Goal: Task Accomplishment & Management: Use online tool/utility

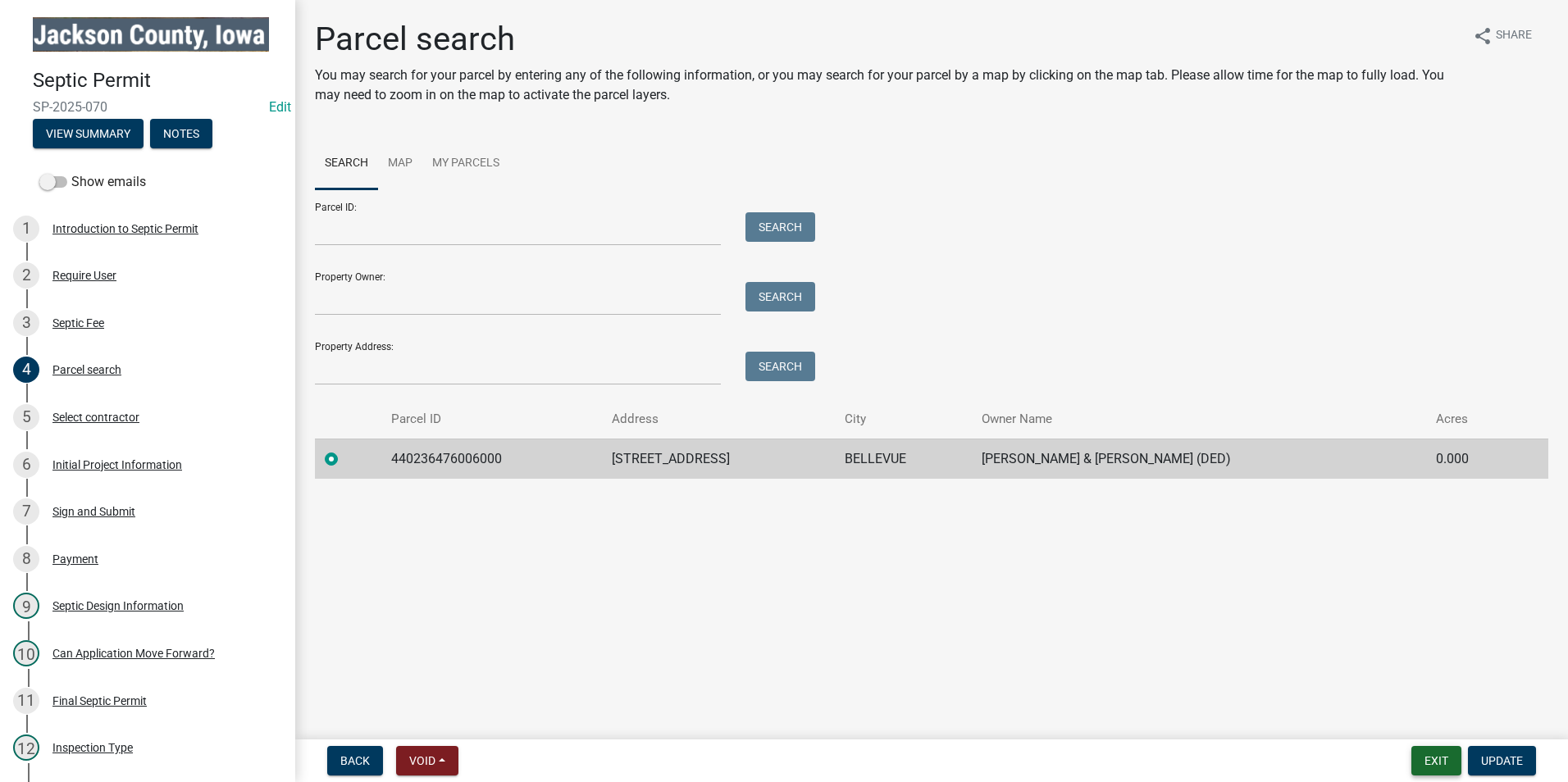
click at [1434, 766] on button "Exit" at bounding box center [1436, 760] width 50 height 29
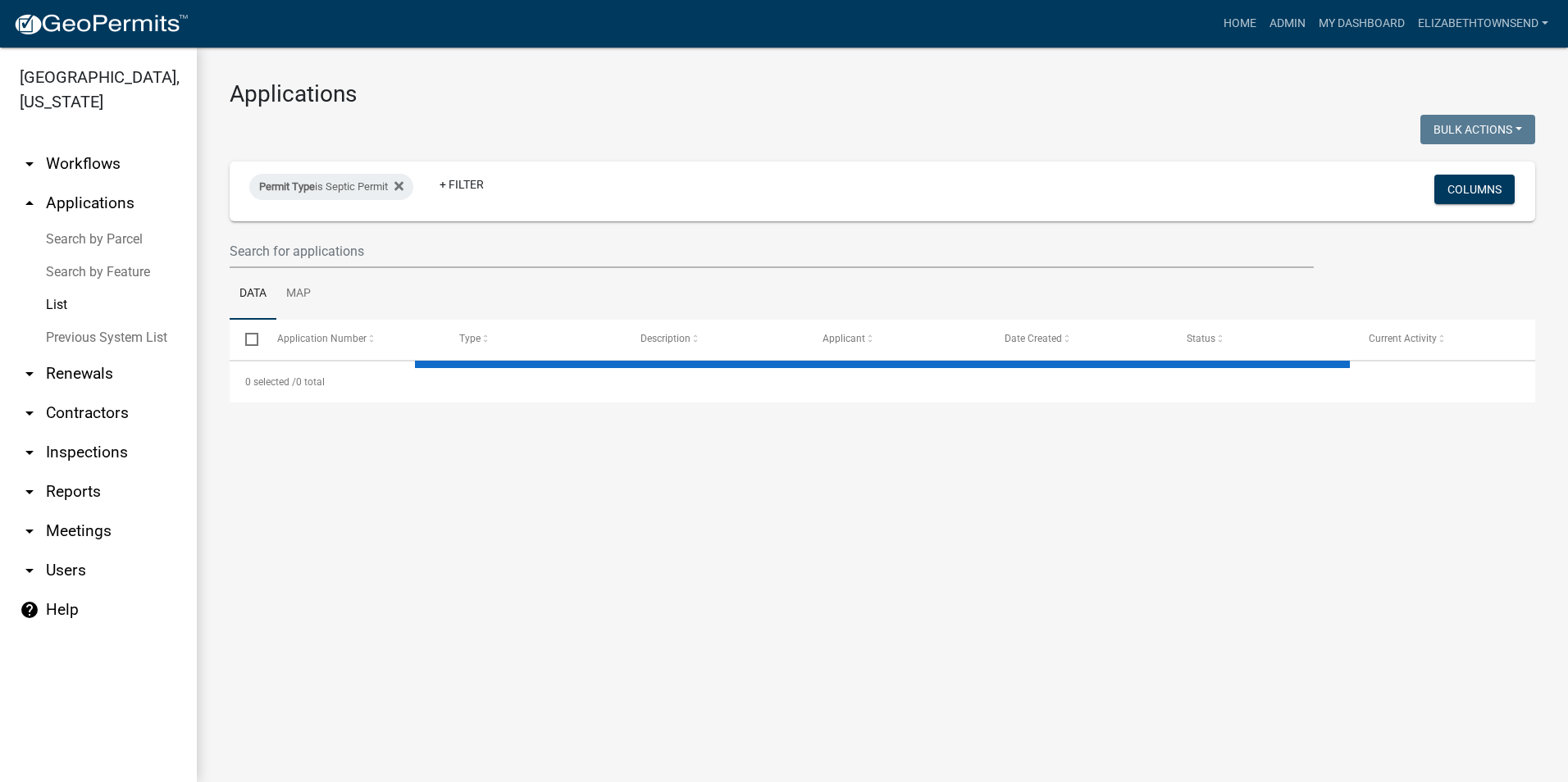
select select "3: 100"
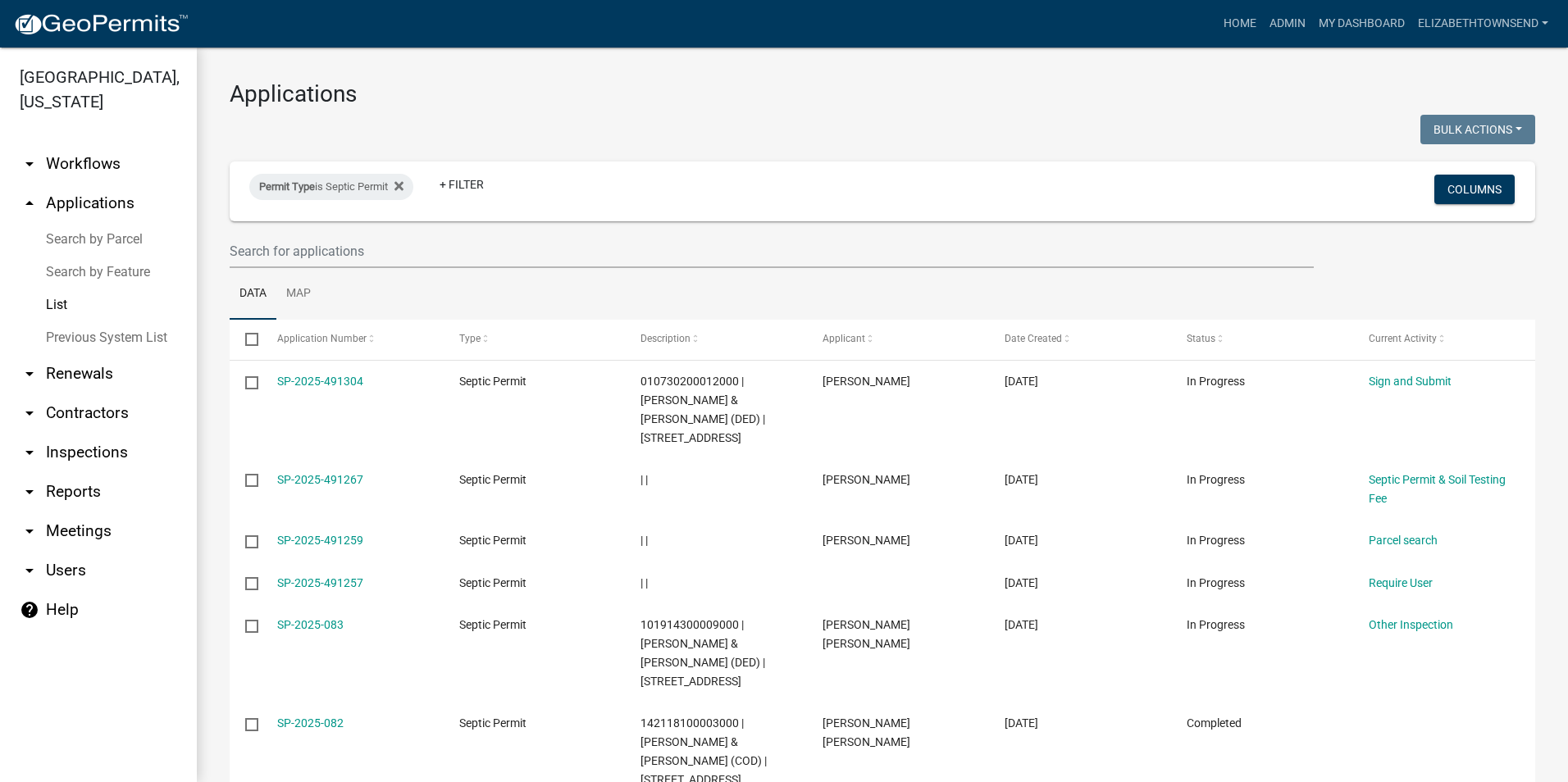
click at [51, 289] on link "List" at bounding box center [98, 305] width 197 height 33
click at [404, 183] on icon at bounding box center [399, 186] width 9 height 13
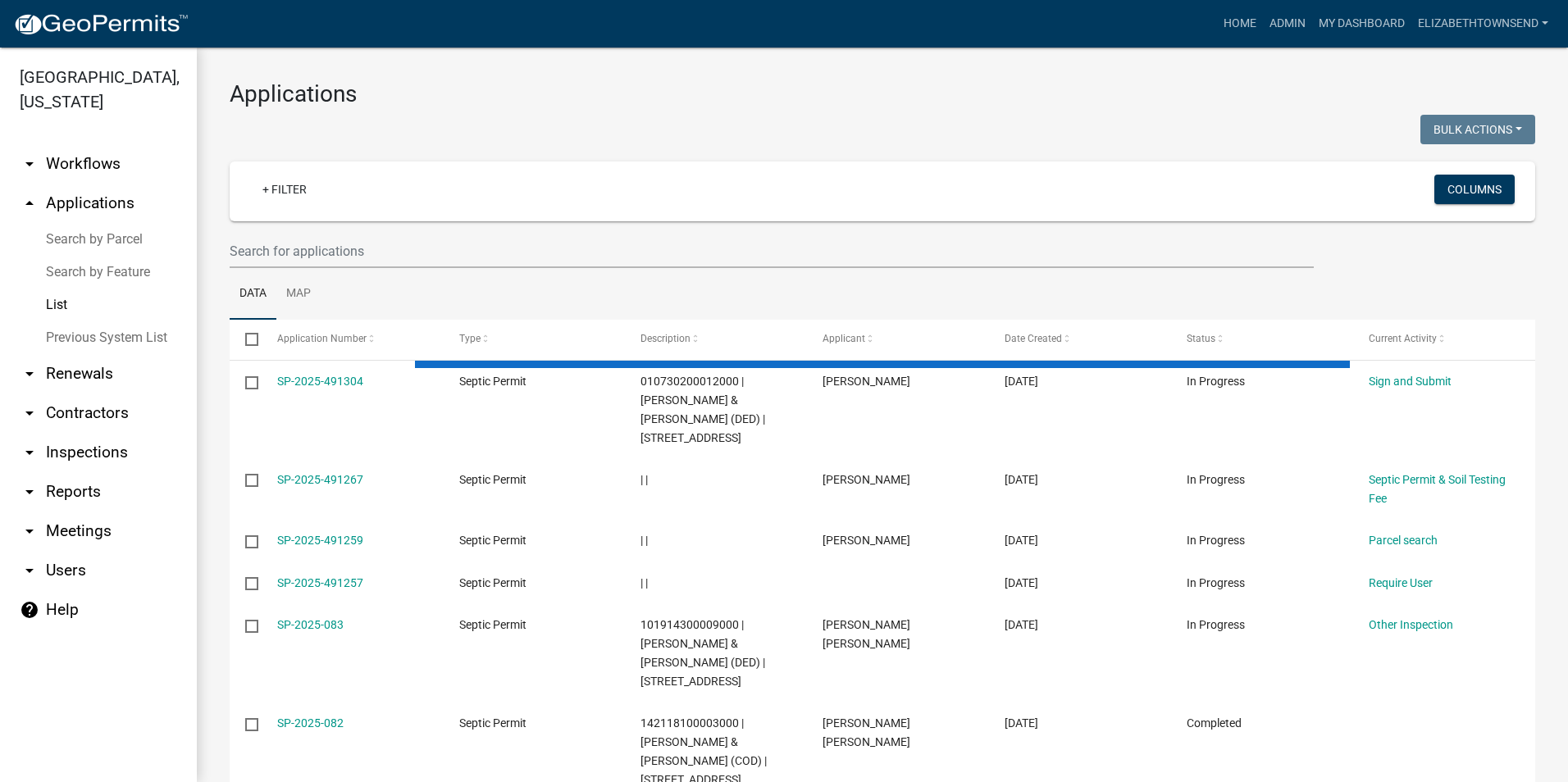
drag, startPoint x: 266, startPoint y: 194, endPoint x: 263, endPoint y: 208, distance: 14.3
click at [266, 195] on link "+ Filter" at bounding box center [284, 189] width 71 height 29
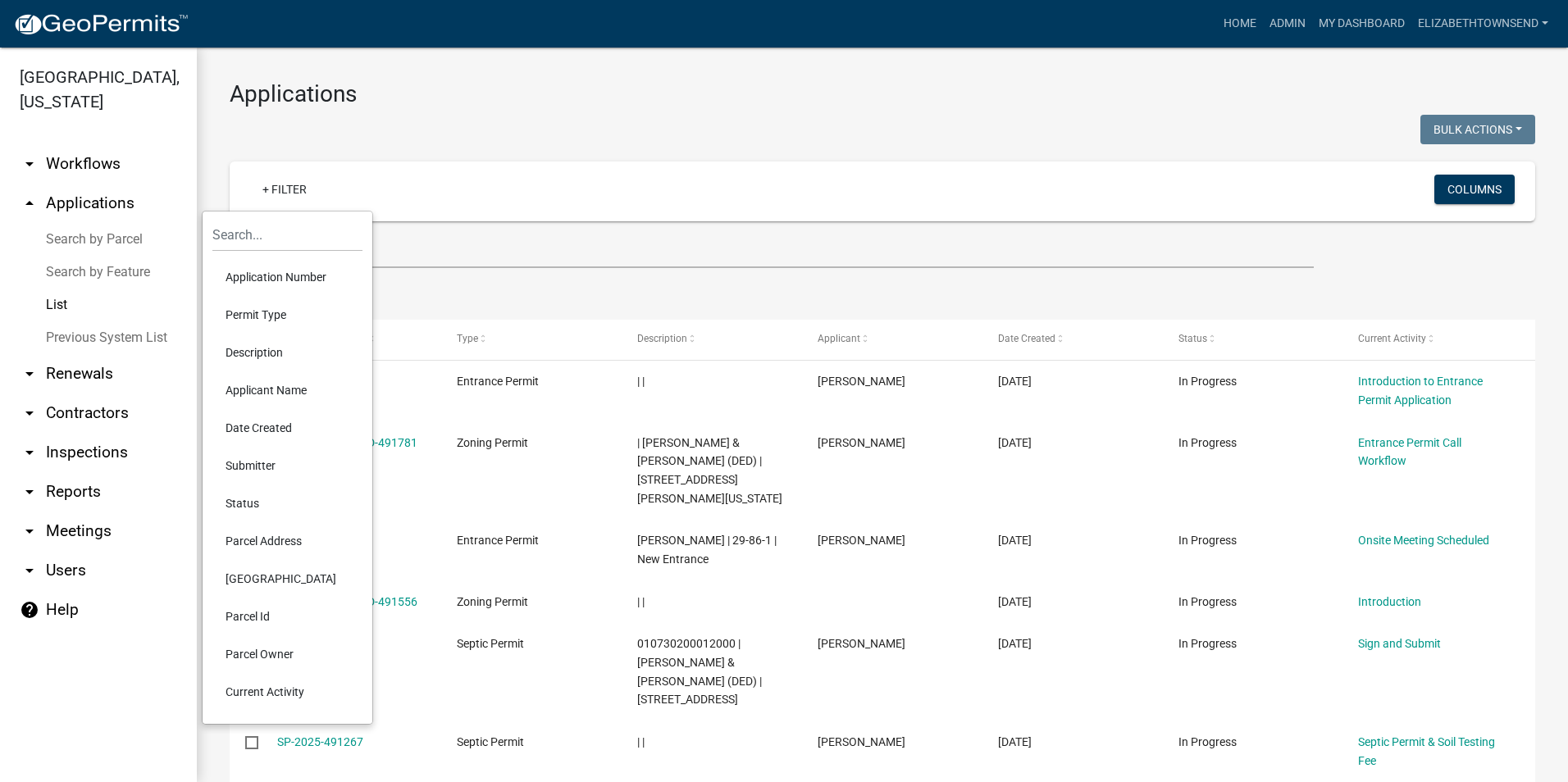
click at [241, 313] on li "Permit Type" at bounding box center [287, 315] width 150 height 38
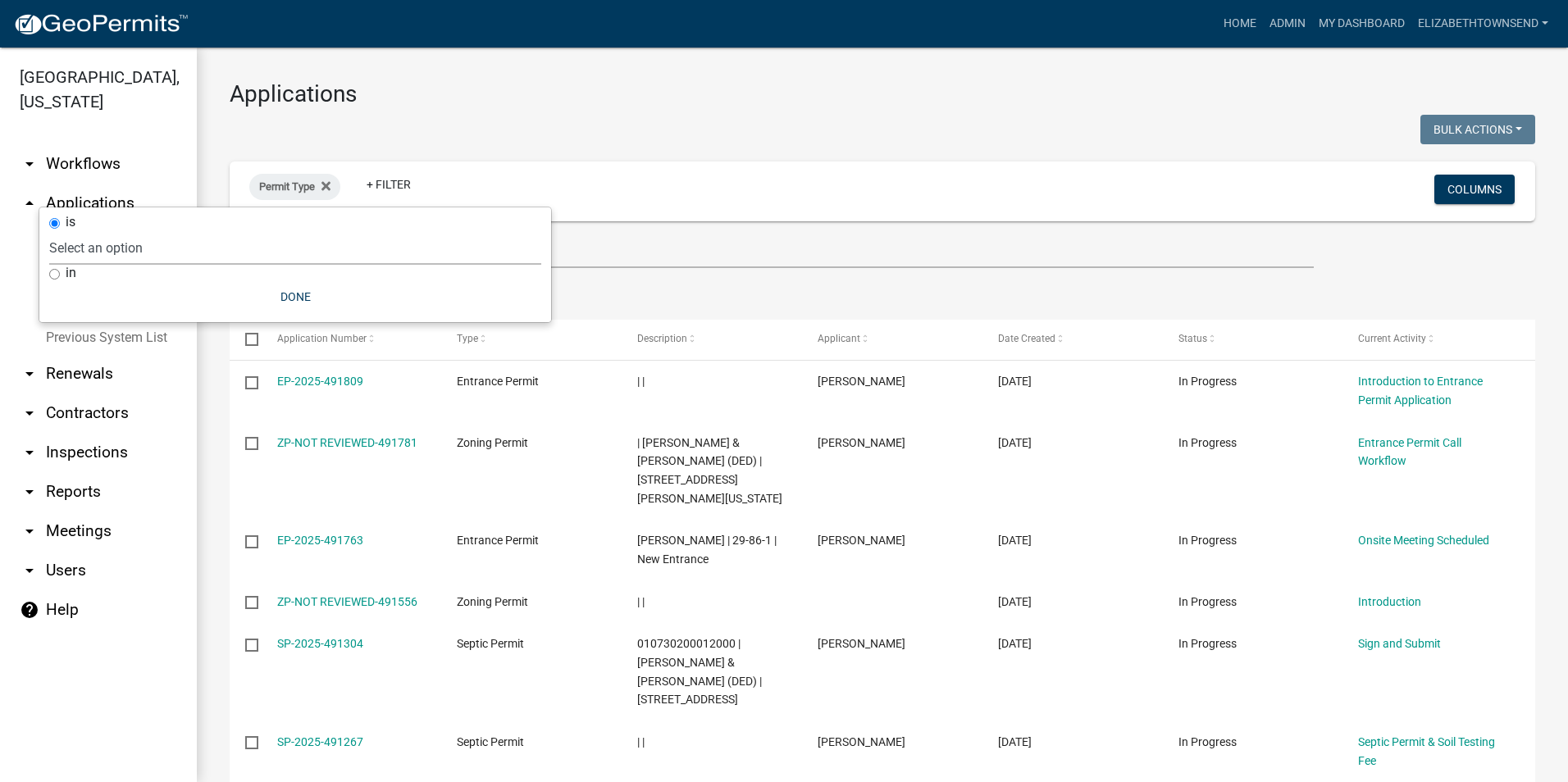
click at [156, 242] on select "Select an option County Historical Records DRAFT - Ag-Exempt Verification DRAFT…" at bounding box center [295, 248] width 492 height 34
